Goal: Task Accomplishment & Management: Manage account settings

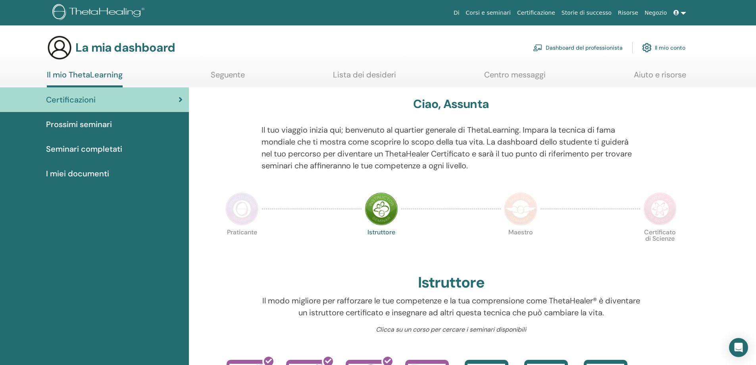
click at [383, 211] on img at bounding box center [381, 208] width 33 height 33
click at [103, 147] on font "Seminari completati" at bounding box center [84, 149] width 76 height 10
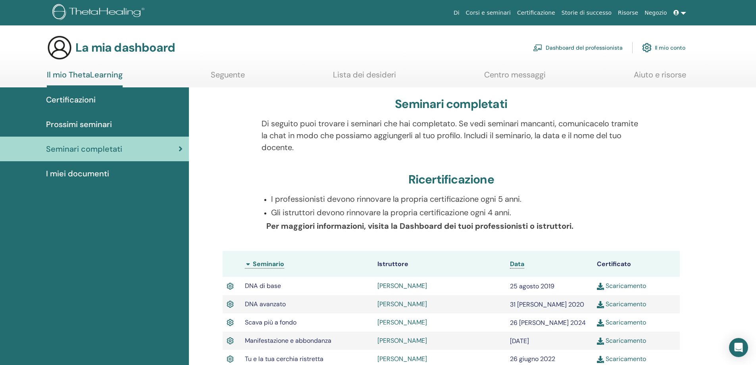
click at [380, 73] on font "Lista dei desideri" at bounding box center [364, 74] width 63 height 10
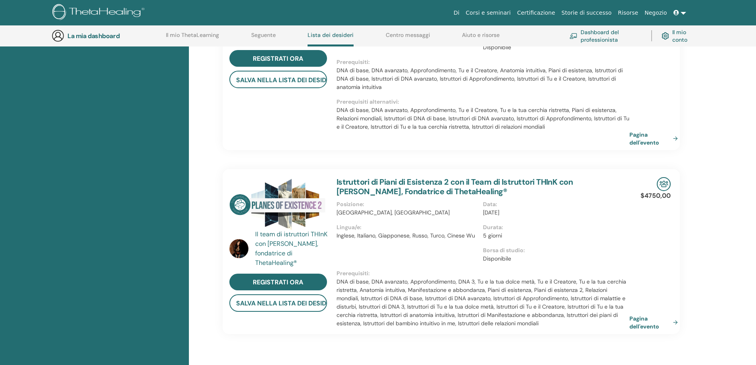
scroll to position [378, 0]
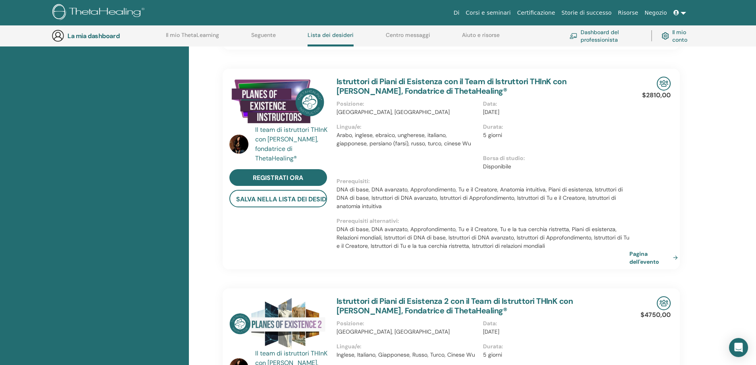
click at [261, 36] on font "Seguente" at bounding box center [263, 34] width 25 height 7
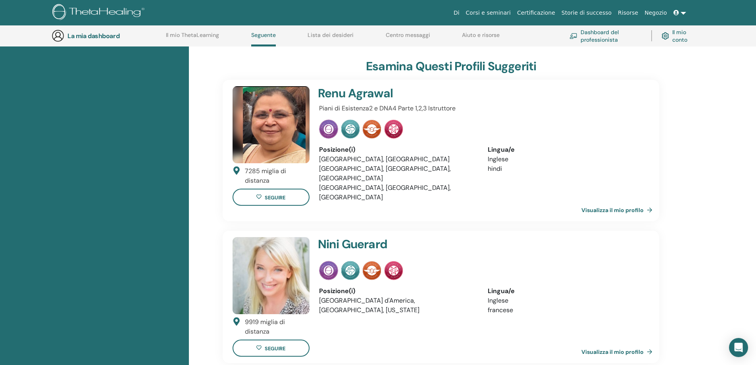
scroll to position [259, 0]
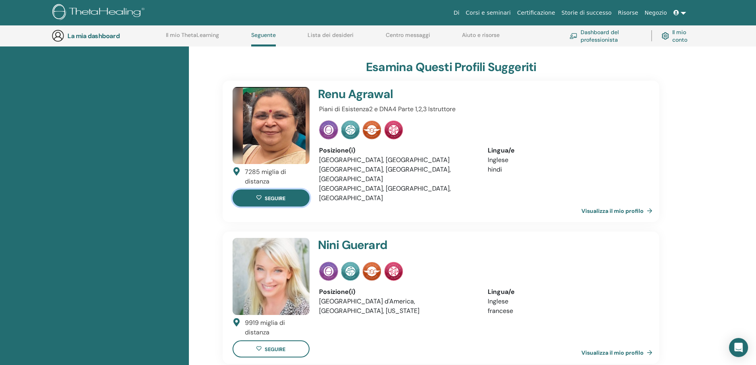
click at [260, 200] on icon at bounding box center [259, 197] width 5 height 5
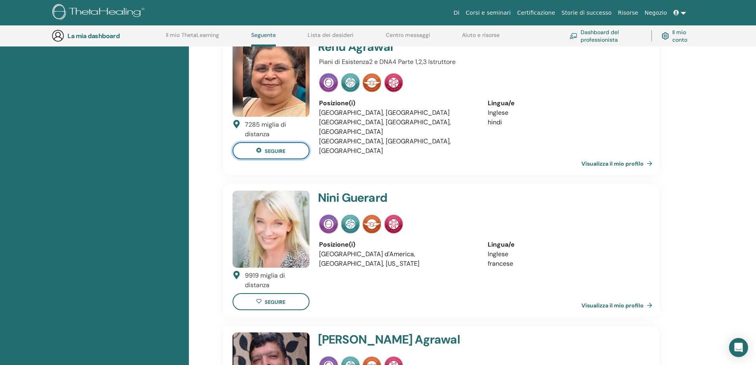
scroll to position [458, 0]
click at [259, 299] on icon at bounding box center [259, 301] width 5 height 5
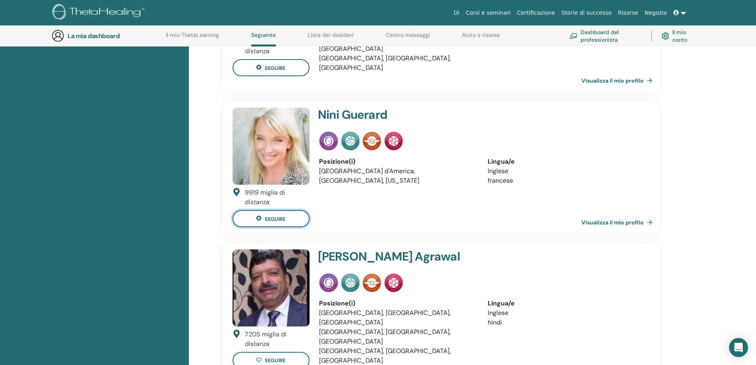
scroll to position [736, 0]
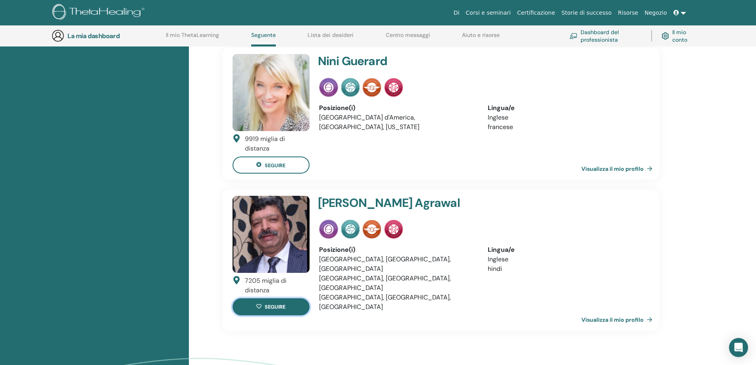
click at [287, 298] on button "seguire" at bounding box center [271, 306] width 77 height 17
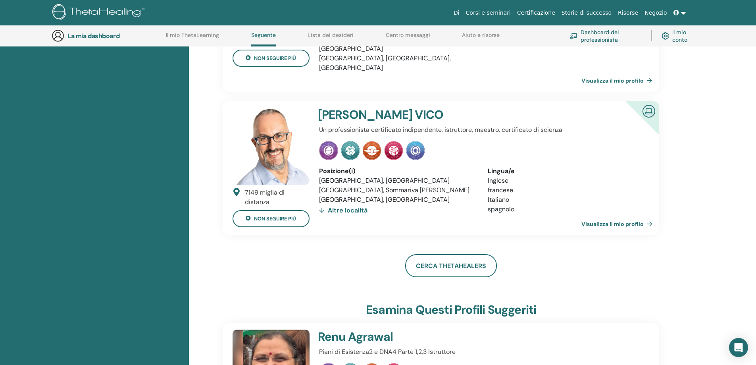
scroll to position [418, 0]
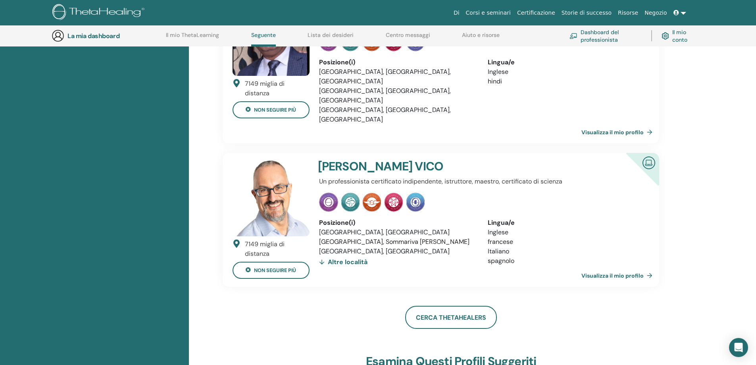
click at [470, 35] on font "Aiuto e risorse" at bounding box center [481, 34] width 38 height 7
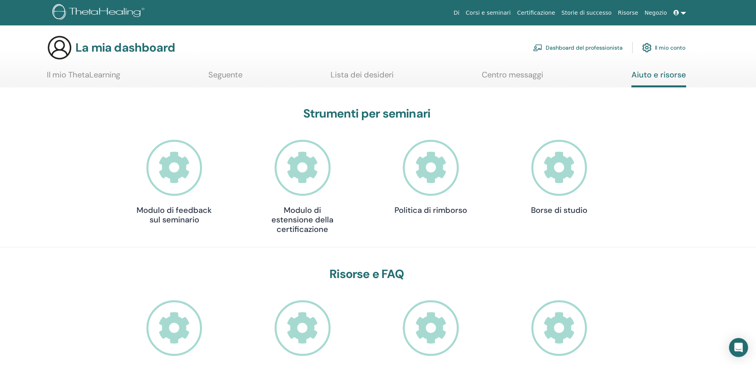
click at [493, 13] on font "Corsi e seminari" at bounding box center [488, 13] width 45 height 6
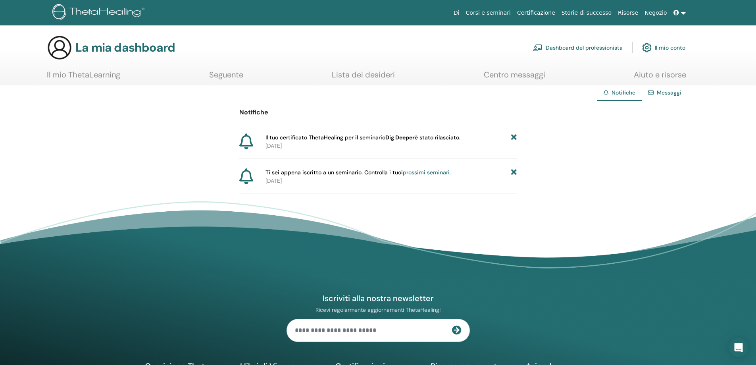
click at [247, 142] on icon at bounding box center [246, 141] width 14 height 16
click at [247, 175] on icon at bounding box center [246, 176] width 14 height 16
click at [668, 92] on font "Messaggi" at bounding box center [669, 92] width 25 height 7
